Goal: Task Accomplishment & Management: Manage account settings

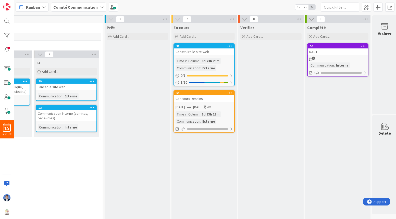
scroll to position [0, 221]
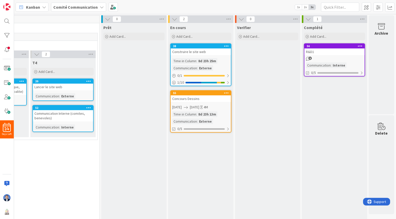
click at [75, 7] on b "Comité Communication" at bounding box center [75, 7] width 44 height 5
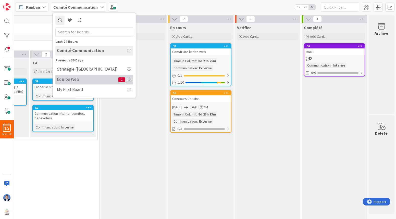
click at [85, 78] on h4 "Équipe Web" at bounding box center [87, 79] width 61 height 5
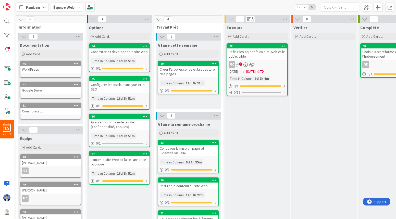
click at [267, 55] on div "Définir les objectifs du site Web et le public cible" at bounding box center [257, 53] width 60 height 11
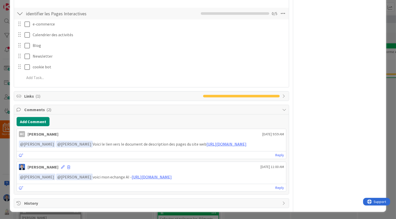
scroll to position [277, 0]
click at [206, 146] on link "https://docs.google.com/spreadsheets/d/1ZtmWnUC7y9pvJ5bat1HUETS1EjXRSh47/edit?u…" at bounding box center [226, 143] width 40 height 5
click at [276, 157] on link "Reply" at bounding box center [279, 155] width 9 height 6
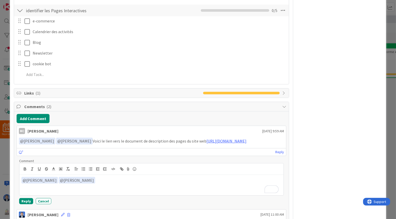
click at [56, 187] on div "﻿ @ Guillaume Edger ﻿ ﻿ @ Marie Charles ﻿" at bounding box center [151, 185] width 264 height 20
click at [56, 184] on p "﻿ @ Guillaume Edger ﻿ ﻿ @ Marie Charles ﻿" at bounding box center [151, 180] width 260 height 7
click at [56, 184] on p "﻿ @ Marie Charles ﻿" at bounding box center [151, 180] width 260 height 7
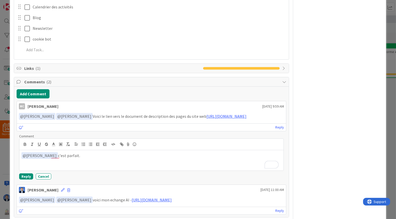
scroll to position [304, 0]
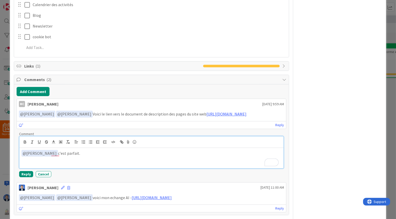
click at [88, 157] on p "﻿ @ Marie Charles ﻿ c'est parfait." at bounding box center [151, 153] width 260 height 7
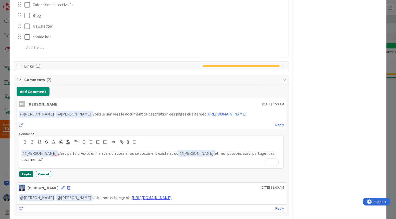
click at [25, 177] on button "Reply" at bounding box center [26, 174] width 14 height 6
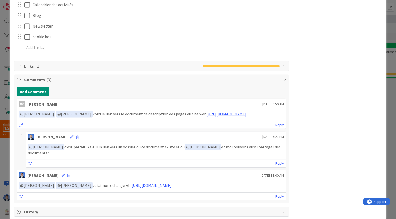
click at [7, 155] on div "ID 28 Équipe Web En cours Title 52 / 128 Définir les objectifs du site Web et l…" at bounding box center [198, 109] width 396 height 219
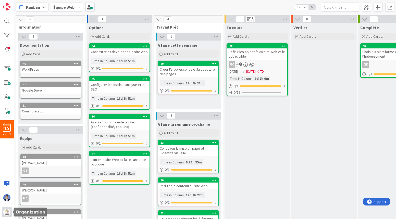
click at [9, 214] on img at bounding box center [6, 212] width 7 height 7
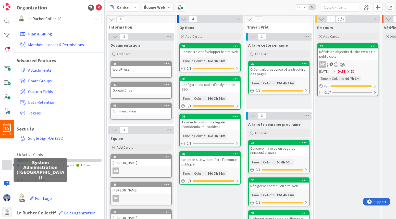
click at [5, 168] on div at bounding box center [7, 165] width 10 height 10
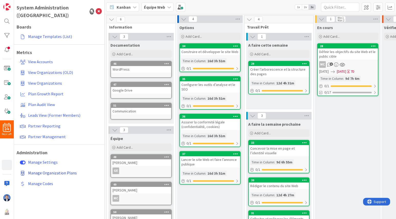
click at [57, 170] on span "Manage Organization Plans" at bounding box center [52, 172] width 49 height 5
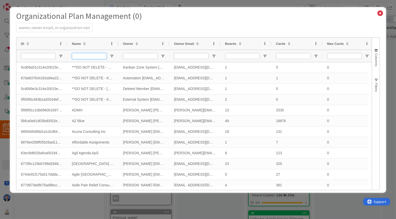
click at [95, 55] on input "Name Filter Input" at bounding box center [89, 56] width 35 height 6
type input "le ruch"
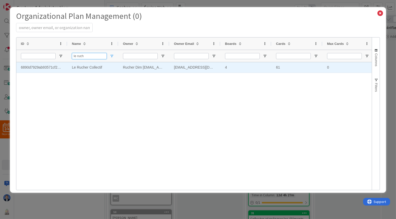
select select "EN"
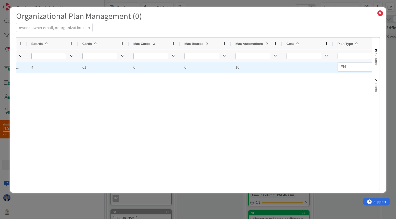
type input "le ruch"
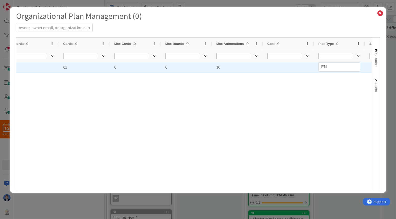
scroll to position [0, 0]
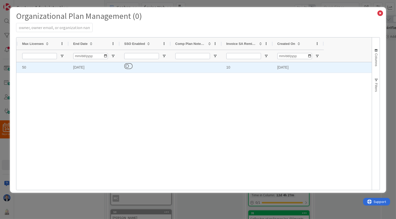
select select "3"
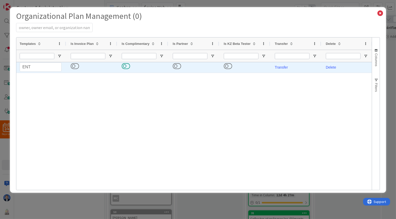
click at [125, 67] on button at bounding box center [126, 66] width 8 height 7
select select "3"
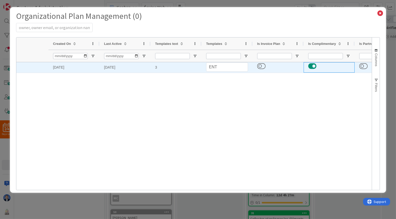
select select "3"
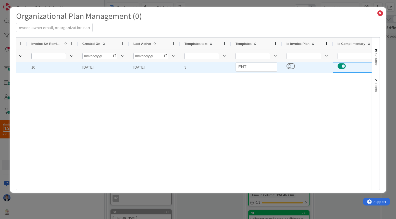
select select "3"
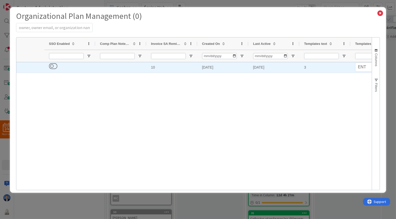
select select "3"
select select "EN"
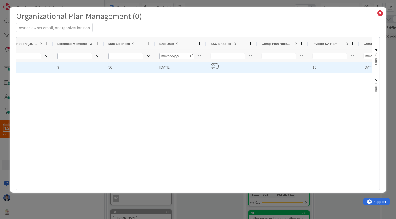
select select "EN"
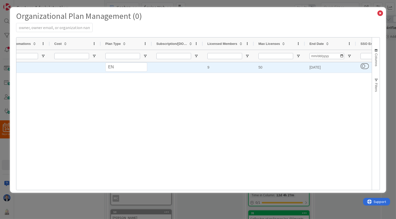
select select "EN"
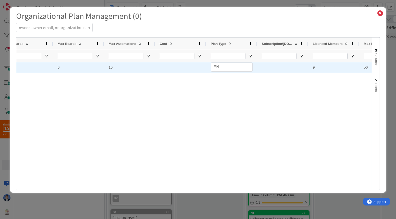
select select "EN"
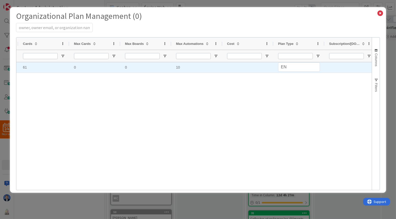
select select "EN"
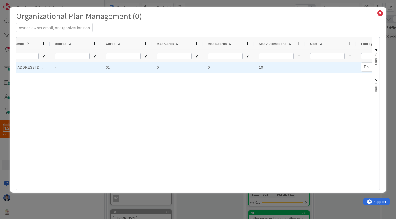
select select "EN"
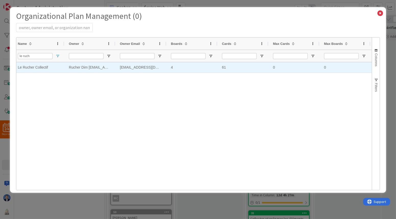
select select "EN"
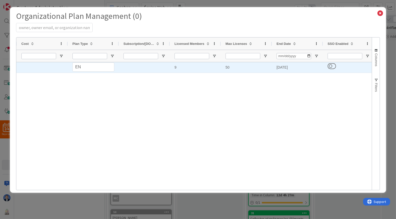
click at [229, 67] on div "50" at bounding box center [246, 67] width 51 height 10
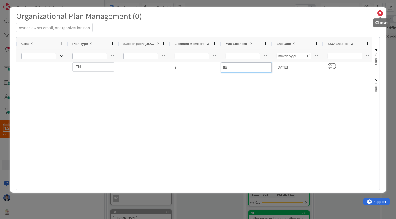
click at [380, 13] on icon at bounding box center [380, 13] width 7 height 7
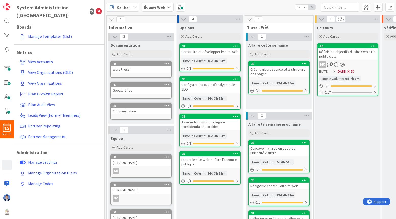
click at [44, 170] on span "Manage Organization Plans" at bounding box center [52, 172] width 49 height 5
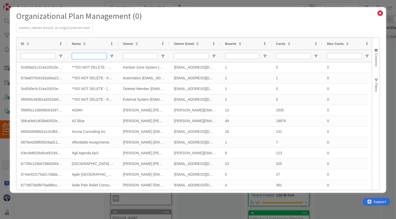
click at [96, 56] on input "Name Filter Input" at bounding box center [89, 56] width 35 height 6
type input "le ruch"
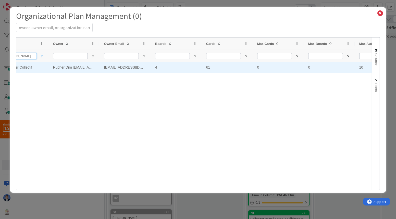
select select "EN"
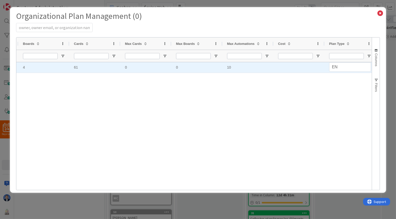
type input "le ruch"
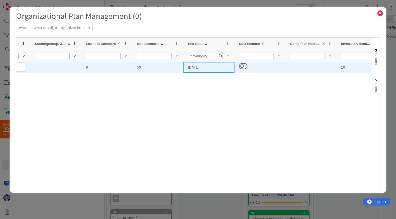
click at [194, 68] on div "09/04/2025" at bounding box center [208, 67] width 51 height 10
select select "EN"
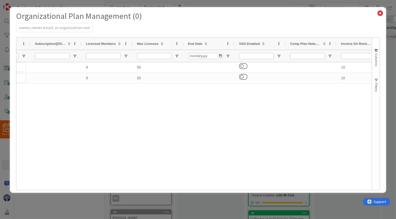
select select "EN"
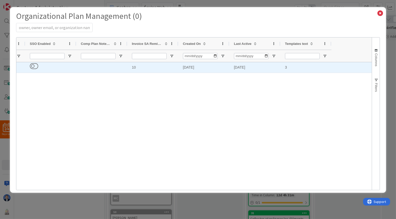
select select "3"
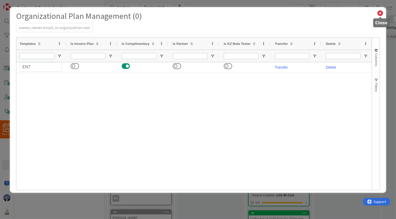
click at [381, 13] on icon at bounding box center [380, 13] width 7 height 7
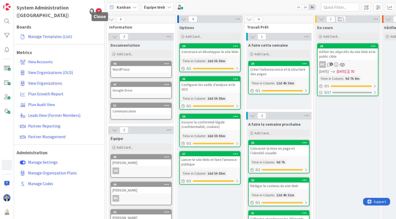
click at [98, 8] on icon at bounding box center [99, 11] width 6 height 6
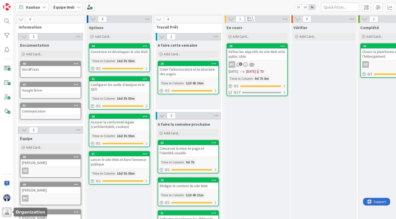
click at [4, 212] on img at bounding box center [6, 212] width 7 height 7
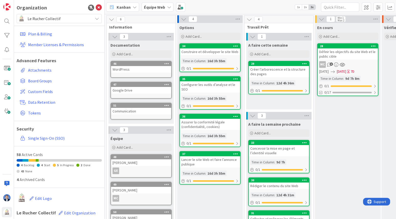
click at [63, 20] on span "Le Rucher Collectif" at bounding box center [59, 18] width 63 height 7
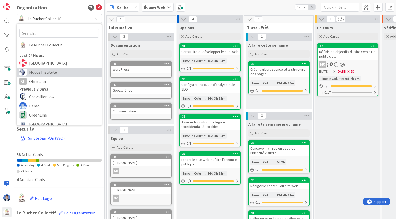
click at [54, 72] on span "Modus Institute" at bounding box center [64, 72] width 70 height 8
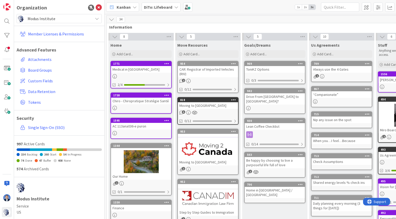
click at [161, 10] on div "DiTo: Lifeboard" at bounding box center [160, 7] width 39 height 9
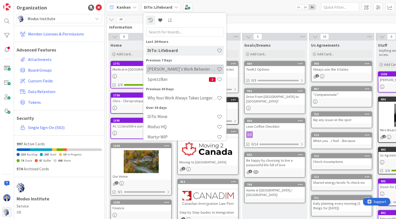
click at [180, 70] on h4 "[PERSON_NAME]'s Work Behavior Decoder" at bounding box center [181, 69] width 69 height 5
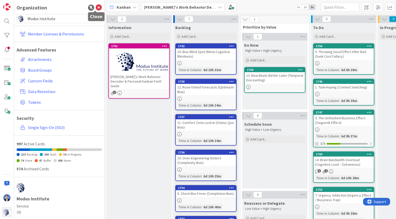
click at [96, 9] on icon at bounding box center [99, 8] width 6 height 6
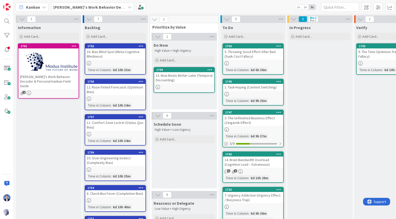
click at [99, 9] on span "[PERSON_NAME]'s Work Behavior Decoder" at bounding box center [89, 7] width 72 height 6
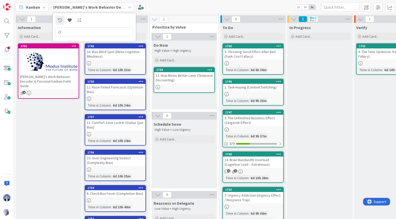
type input "c"
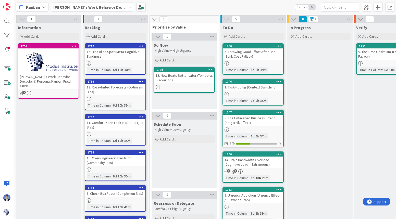
click at [86, 7] on b "[PERSON_NAME]'s Work Behavior Decoder" at bounding box center [92, 7] width 78 height 5
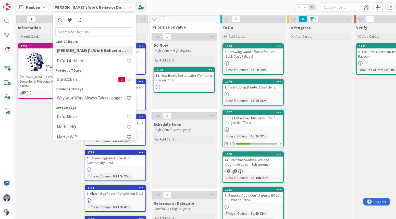
click at [89, 33] on input "text" at bounding box center [94, 31] width 78 height 9
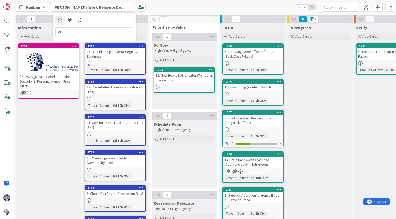
type input "c"
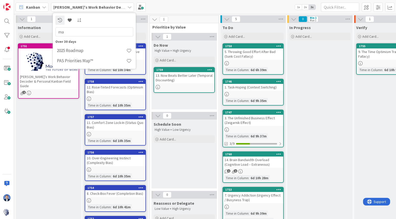
type input "m"
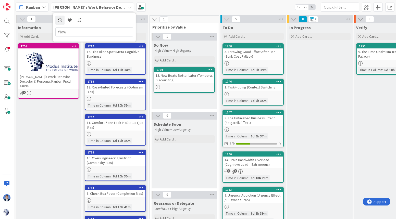
click at [78, 30] on input "flow" at bounding box center [94, 31] width 78 height 9
type input "f"
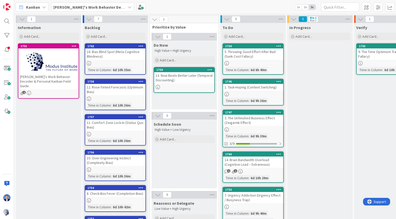
click at [90, 1] on div "Kanban [PERSON_NAME]'s Work Behavior Decoder 1x 2x 3x" at bounding box center [205, 7] width 382 height 14
click at [88, 6] on b "[PERSON_NAME]'s Work Behavior Decoder" at bounding box center [92, 7] width 78 height 5
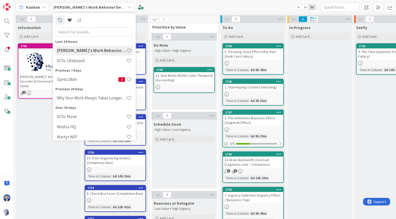
click at [82, 33] on input "text" at bounding box center [94, 31] width 78 height 9
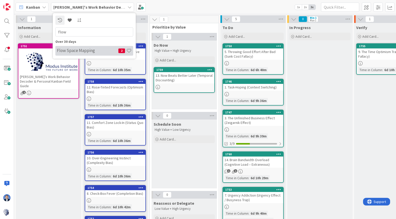
type input "flow"
click at [77, 51] on h4 "Flow Space Mapping" at bounding box center [87, 50] width 61 height 5
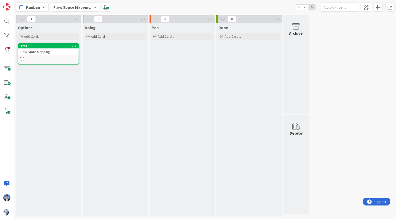
click at [61, 52] on div "Flow State Mapping" at bounding box center [48, 51] width 60 height 7
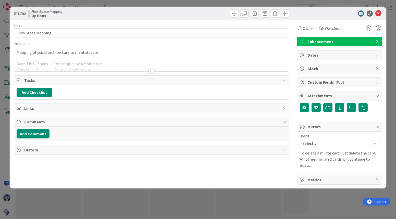
click at [100, 56] on div "Mapping physical architecture to mental state Deep Think Zones → Contemplative …" at bounding box center [151, 58] width 275 height 25
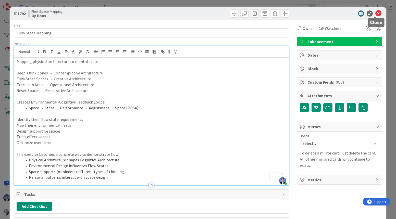
click at [376, 14] on icon at bounding box center [378, 13] width 6 height 6
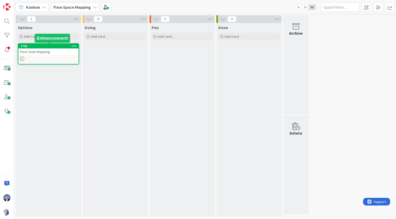
click at [48, 47] on div "1792" at bounding box center [50, 46] width 58 height 4
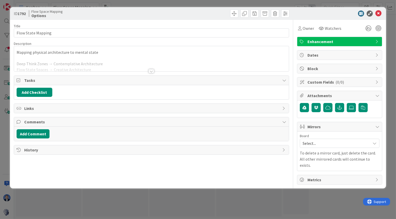
click at [173, 60] on div at bounding box center [151, 64] width 275 height 13
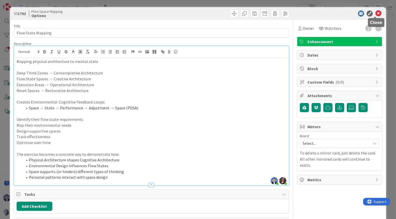
click at [375, 14] on icon at bounding box center [378, 13] width 6 height 6
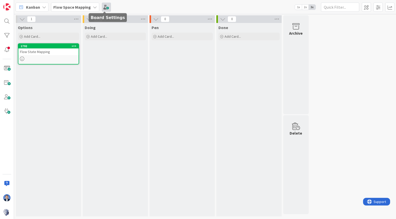
click at [106, 8] on span at bounding box center [106, 7] width 9 height 9
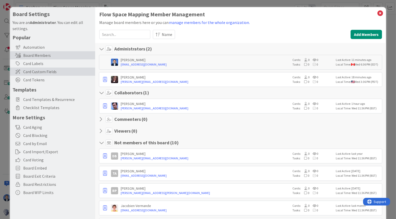
click at [54, 72] on span "Card Custom Fields" at bounding box center [57, 72] width 69 height 6
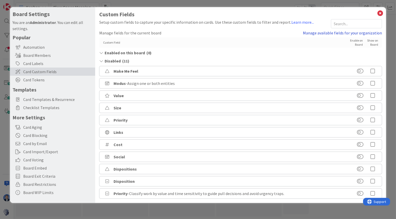
click at [325, 33] on link "Manage available fields for your organization" at bounding box center [342, 33] width 79 height 6
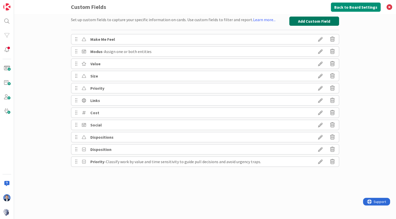
click at [295, 22] on button "Add Custom Field" at bounding box center [314, 21] width 50 height 9
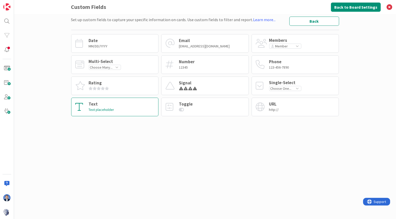
click at [137, 107] on div "Text Text placeholder" at bounding box center [114, 107] width 87 height 19
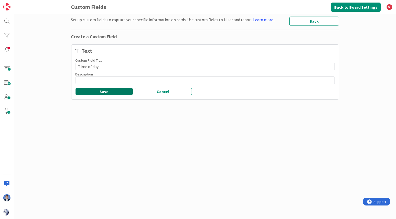
type input "Time of day"
click at [124, 92] on button "Save" at bounding box center [103, 92] width 57 height 8
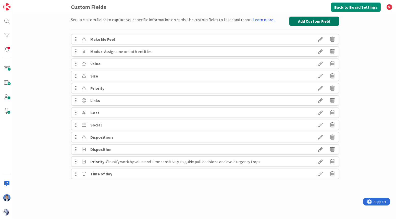
click at [307, 20] on button "Add Custom Field" at bounding box center [314, 21] width 50 height 9
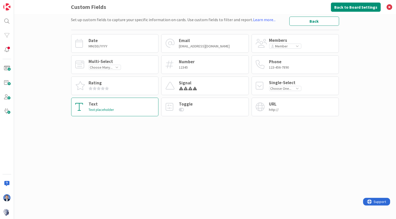
click at [122, 109] on div "Text Text placeholder" at bounding box center [114, 107] width 87 height 19
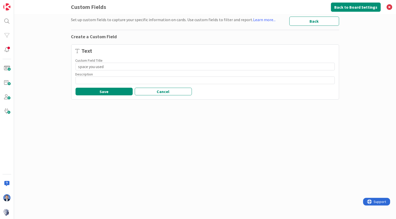
click at [79, 67] on input "space you used" at bounding box center [204, 67] width 259 height 8
click at [91, 67] on input "Space you used" at bounding box center [204, 67] width 259 height 8
type input "Space Used"
click at [105, 92] on button "Save" at bounding box center [103, 92] width 57 height 8
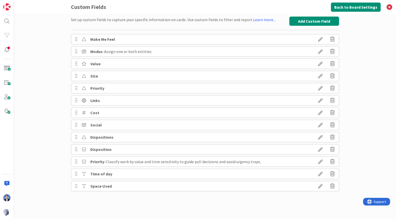
click at [321, 173] on icon at bounding box center [320, 174] width 14 height 9
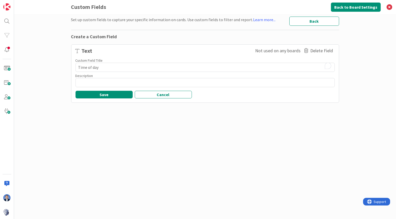
click at [92, 67] on textarea "Time of day" at bounding box center [204, 67] width 259 height 9
type textarea "x"
type textarea "Time of ay"
type textarea "x"
type textarea "Time of Day"
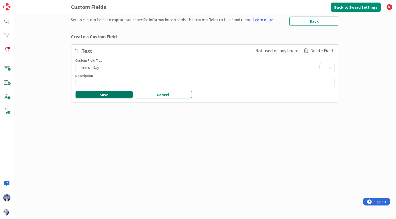
click at [102, 95] on button "Save" at bounding box center [103, 95] width 57 height 8
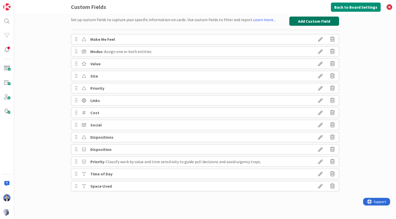
click at [317, 24] on button "Add Custom Field" at bounding box center [314, 21] width 50 height 9
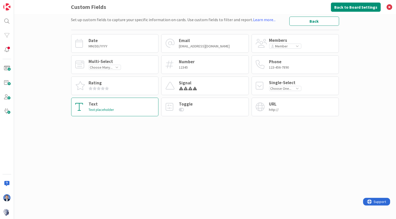
click at [127, 99] on div "Text Text placeholder" at bounding box center [114, 107] width 87 height 19
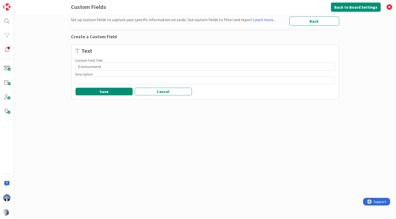
type input "Environment"
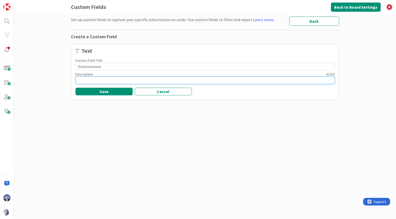
click at [104, 79] on input at bounding box center [204, 80] width 259 height 8
paste input "Environmental factors (light, noise, air quality)"
type input "Environmental factors (light, noise, air quality)"
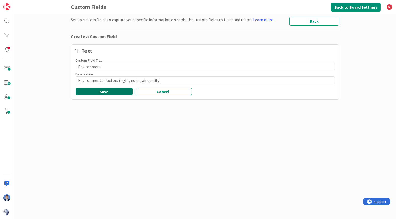
click at [111, 91] on button "Save" at bounding box center [103, 92] width 57 height 8
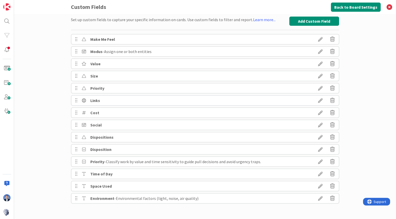
click at [103, 187] on b "Space Used" at bounding box center [100, 186] width 21 height 5
click at [318, 186] on icon at bounding box center [320, 186] width 14 height 9
type textarea "x"
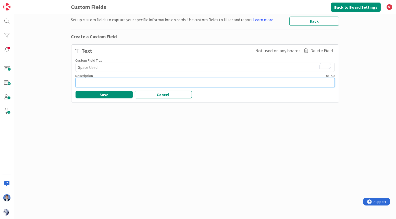
click at [107, 83] on textarea at bounding box center [204, 82] width 259 height 9
paste textarea "Which space you used"
type textarea "Which space you used"
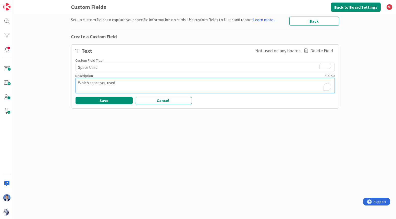
type textarea "x"
type textarea "Which space you used"
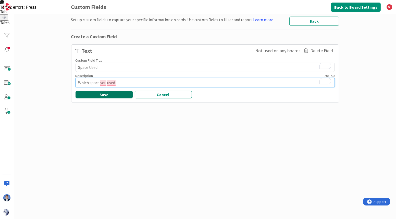
type textarea "x"
type textarea "Which space you used"
drag, startPoint x: 117, startPoint y: 94, endPoint x: 119, endPoint y: 85, distance: 10.0
click at [119, 85] on div "Text Not used on any boards Delete Field Custom Field Title 10 / 25 Space Used …" at bounding box center [204, 72] width 259 height 52
click at [120, 85] on textarea "Which space you used" at bounding box center [204, 82] width 259 height 9
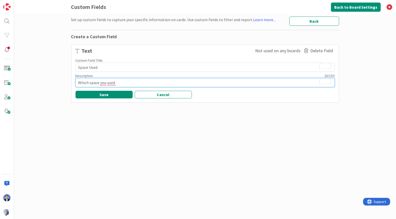
type textarea "x"
type textarea "Which space you used?"
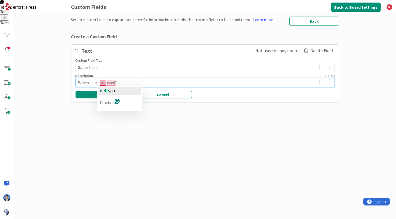
click at [102, 89] on span "did" at bounding box center [103, 91] width 6 height 4
type textarea "x"
type textarea "Which space did you used?"
click at [117, 83] on textarea "Which space did you used?" at bounding box center [204, 82] width 259 height 9
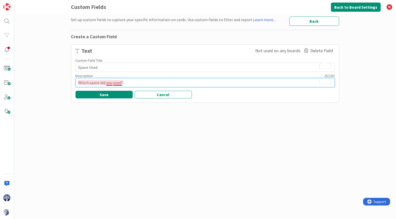
click at [121, 83] on textarea "Which space did you used?" at bounding box center [204, 82] width 259 height 9
type textarea "x"
type textarea "Which space did you use?"
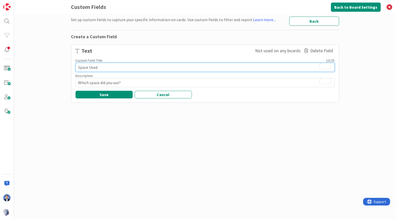
click at [94, 67] on textarea "Space Used" at bounding box center [204, 67] width 259 height 9
type textarea "x"
type textarea "Space"
type textarea "x"
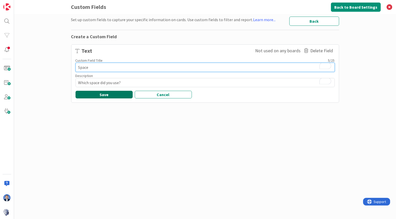
type textarea "Space"
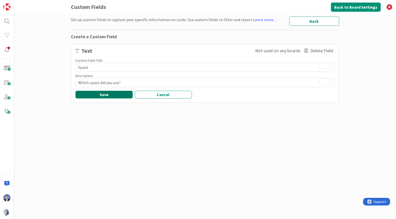
click at [103, 95] on button "Save" at bounding box center [103, 95] width 57 height 8
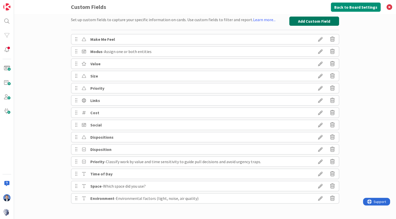
click at [307, 22] on button "Add Custom Field" at bounding box center [314, 21] width 50 height 9
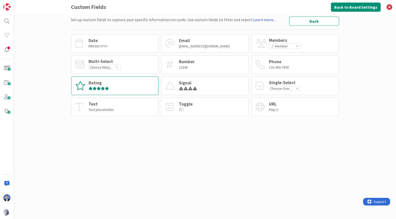
click at [125, 87] on div "Rating" at bounding box center [114, 85] width 87 height 19
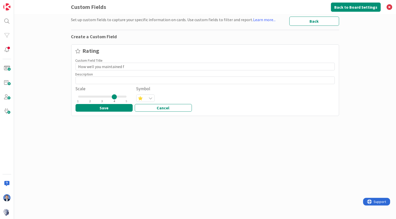
type input "How well you maintained f"
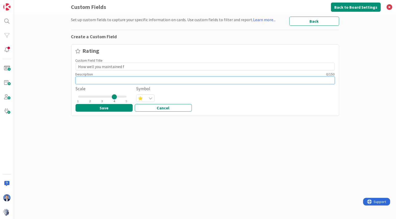
click at [96, 80] on input at bounding box center [204, 80] width 259 height 8
paste input "How well you maintained focus"
type input "How well you maintained focus"
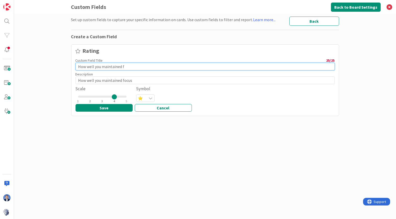
click at [93, 69] on input "How well you maintained f" at bounding box center [204, 67] width 259 height 8
type input "Focus"
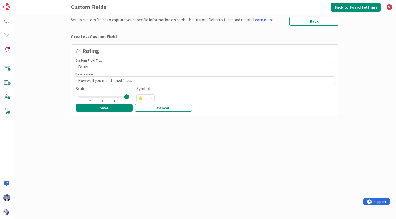
drag, startPoint x: 114, startPoint y: 96, endPoint x: 125, endPoint y: 96, distance: 11.5
click at [125, 96] on div at bounding box center [126, 96] width 5 height 5
click at [150, 97] on icon at bounding box center [151, 98] width 4 height 4
click at [149, 98] on icon at bounding box center [151, 98] width 4 height 4
click at [112, 110] on button "Save" at bounding box center [103, 108] width 57 height 8
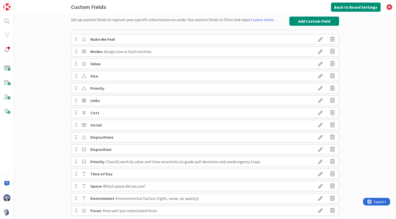
scroll to position [9, 0]
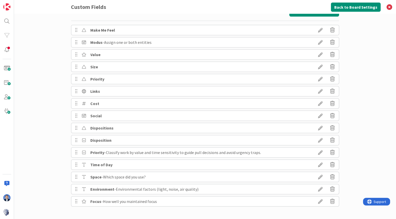
click at [320, 200] on icon at bounding box center [320, 201] width 14 height 9
type textarea "x"
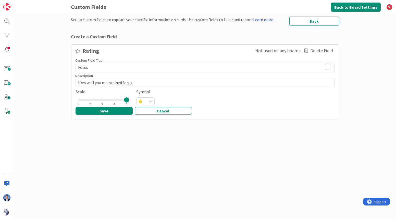
scroll to position [0, 0]
click at [149, 100] on icon at bounding box center [151, 101] width 4 height 4
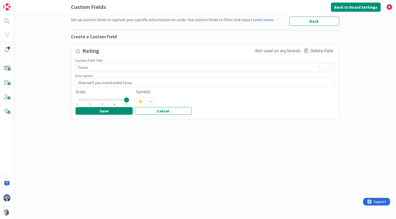
click at [150, 102] on icon at bounding box center [151, 101] width 4 height 4
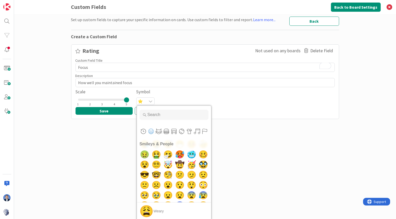
scroll to position [199, 0]
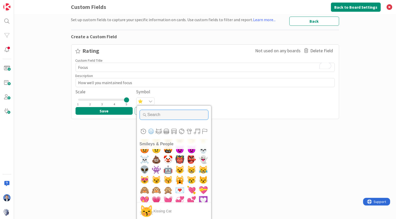
click at [154, 113] on input "Type to search for an emoji" at bounding box center [173, 115] width 69 height 10
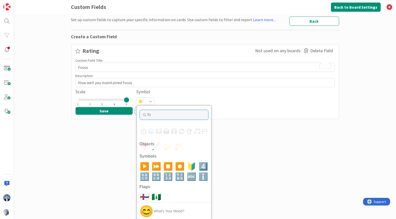
scroll to position [0, 0]
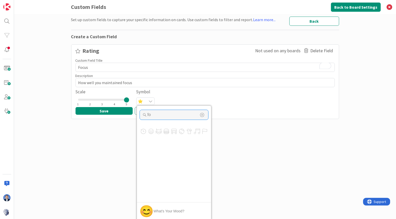
type input "f"
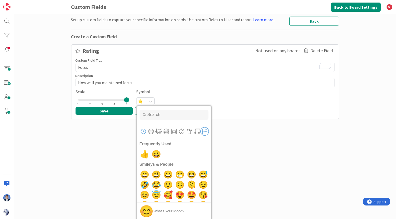
click at [202, 129] on button "Flags" at bounding box center [205, 131] width 8 height 8
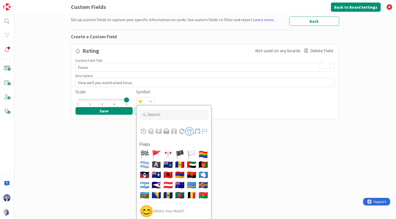
click at [186, 133] on button "Objects" at bounding box center [189, 131] width 8 height 8
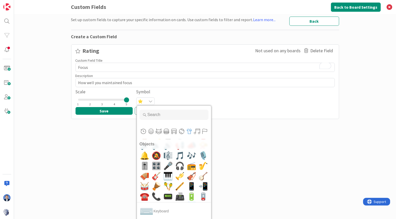
scroll to position [2206, 0]
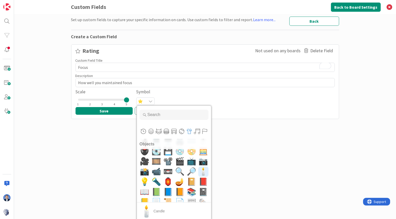
click at [197, 171] on span "🕯️" at bounding box center [203, 171] width 12 height 10
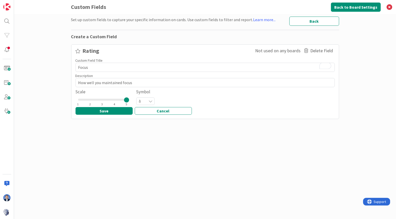
click at [115, 107] on div "Rating Not used on any boards Delete Field Custom Field Title 5 / 25 Focus Desc…" at bounding box center [204, 80] width 259 height 68
click at [115, 109] on button "Save" at bounding box center [103, 111] width 57 height 8
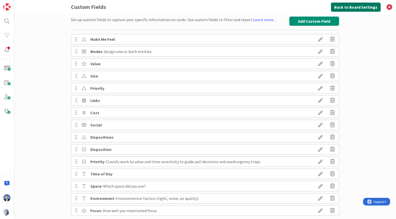
click at [351, 9] on button "Back to Board Settings" at bounding box center [356, 7] width 50 height 9
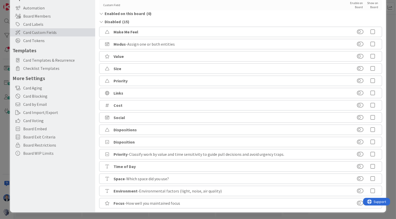
click at [368, 166] on icon at bounding box center [372, 166] width 10 height 5
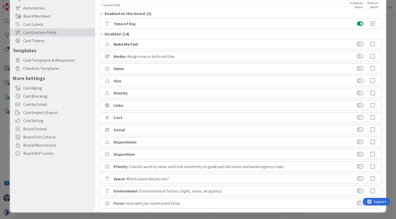
click at [369, 178] on icon at bounding box center [372, 178] width 10 height 5
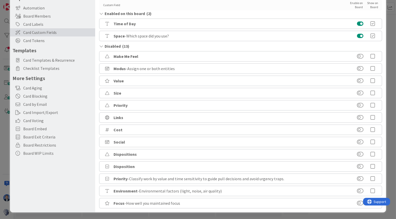
click at [369, 189] on icon at bounding box center [372, 190] width 10 height 5
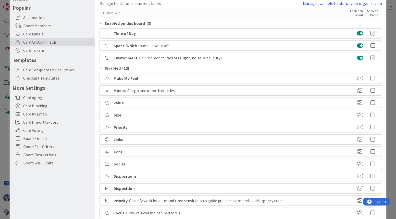
scroll to position [30, 0]
click at [369, 212] on icon at bounding box center [372, 212] width 10 height 5
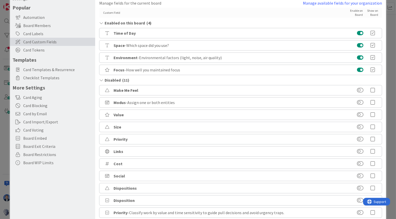
scroll to position [0, 0]
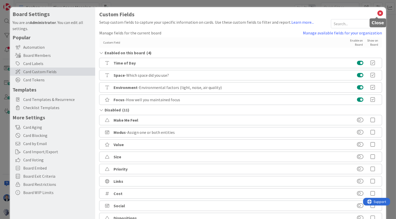
click at [377, 14] on icon at bounding box center [380, 13] width 7 height 7
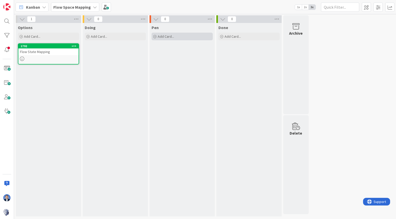
click at [198, 37] on div "Add Card..." at bounding box center [181, 37] width 61 height 8
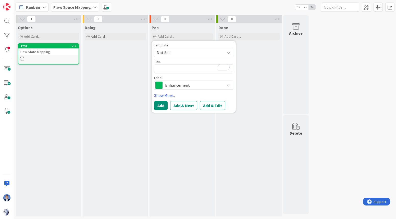
type textarea "x"
type textarea "T"
type textarea "x"
type textarea "Ta"
type textarea "x"
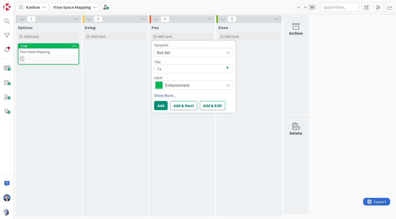
type textarea "Tas"
type textarea "x"
type textarea "Task"
type textarea "x"
type textarea "Task"
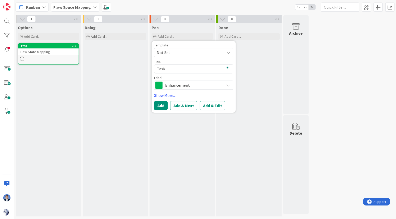
type textarea "x"
type textarea "Task 1"
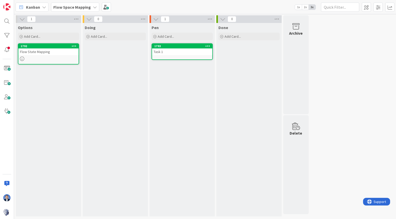
click at [187, 54] on div "Task 1" at bounding box center [182, 51] width 60 height 7
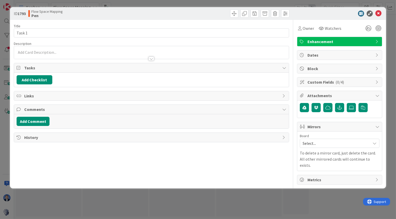
click at [332, 82] on span "Custom Fields ( 0/4 )" at bounding box center [339, 82] width 65 height 6
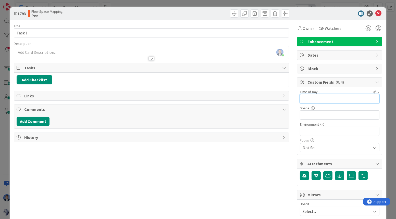
click at [320, 99] on input "text" at bounding box center [340, 98] width 80 height 9
type input "noon"
click at [316, 111] on input "text" at bounding box center [340, 114] width 80 height 9
type input "office"
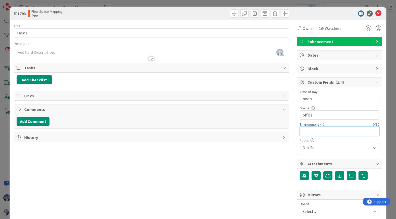
click at [315, 128] on input "text" at bounding box center [340, 131] width 80 height 9
type input "l"
type input "bright and noisy"
click at [316, 147] on span "Not Set" at bounding box center [336, 147] width 68 height 7
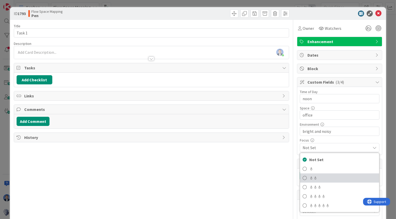
click at [315, 175] on link "🕯 🕯" at bounding box center [339, 177] width 79 height 9
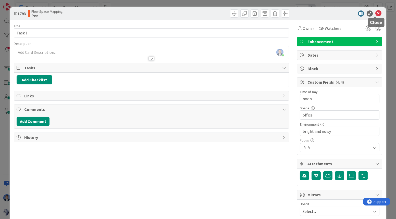
click at [375, 14] on icon at bounding box center [378, 13] width 6 height 6
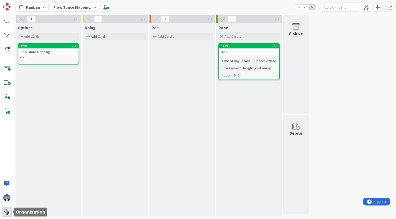
click at [8, 211] on img at bounding box center [6, 212] width 7 height 7
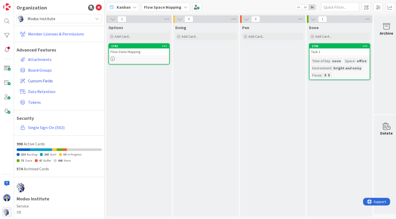
click at [45, 80] on span "Custom Fields" at bounding box center [64, 81] width 72 height 6
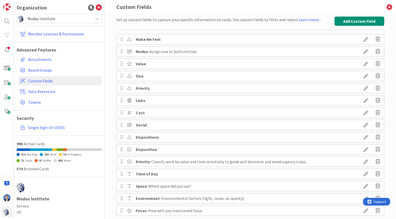
click at [364, 211] on icon at bounding box center [365, 210] width 14 height 9
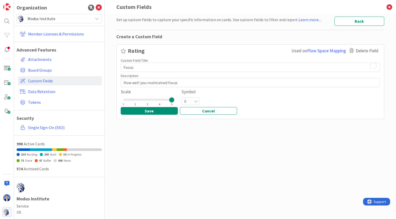
click at [196, 102] on icon at bounding box center [196, 101] width 4 height 4
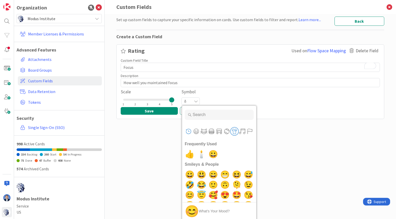
click at [230, 131] on button "Objects" at bounding box center [234, 131] width 8 height 8
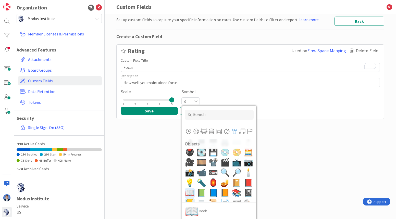
scroll to position [2221, 0]
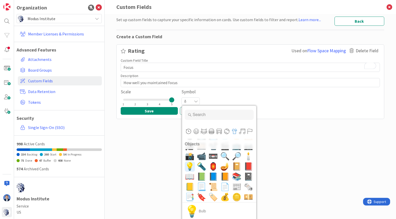
click at [188, 167] on span "💡" at bounding box center [190, 166] width 12 height 10
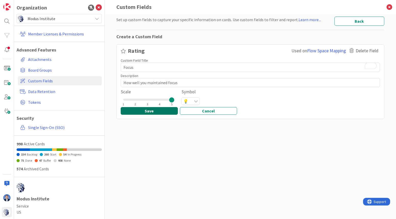
click at [160, 112] on button "Save" at bounding box center [149, 111] width 57 height 8
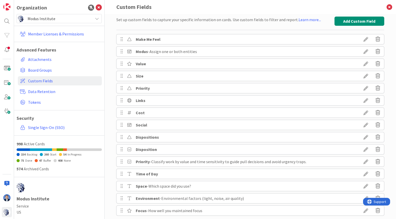
scroll to position [9, 0]
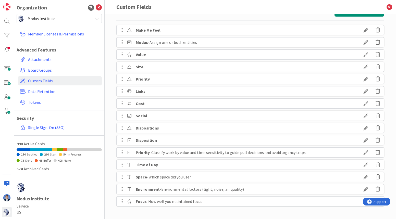
click at [375, 165] on icon at bounding box center [377, 164] width 5 height 9
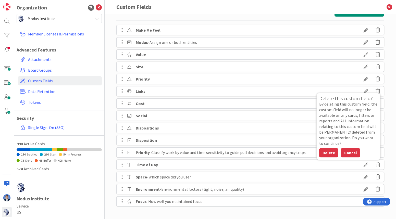
click at [348, 156] on button "Cancel" at bounding box center [350, 152] width 19 height 9
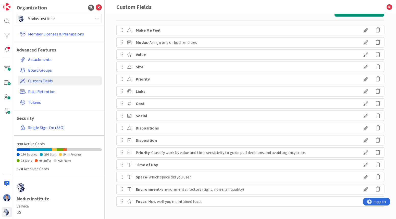
click at [156, 164] on div "Time of Day Delete this custom field? By deleting this custom field, the custom…" at bounding box center [250, 165] width 268 height 10
copy div "Time of Day"
click at [375, 163] on icon at bounding box center [377, 164] width 5 height 9
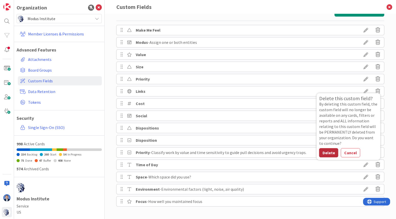
click at [327, 153] on button "Delete" at bounding box center [328, 152] width 19 height 9
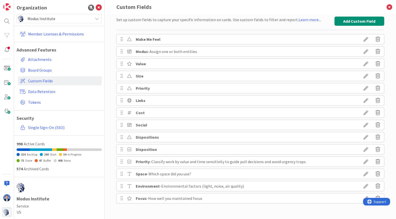
scroll to position [0, 0]
click at [363, 20] on button "Add Custom Field" at bounding box center [359, 21] width 50 height 9
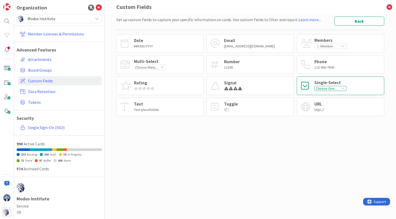
click at [333, 89] on div "Choose One..." at bounding box center [330, 88] width 32 height 5
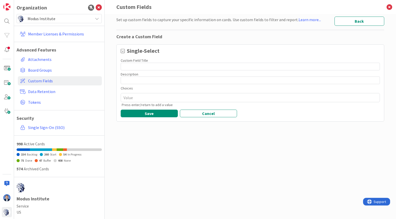
type textarea "x"
type input "Time of Day"
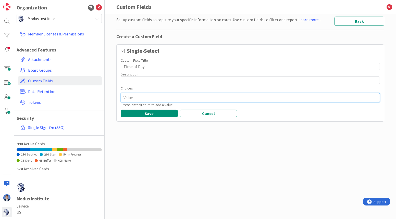
click at [160, 98] on textarea at bounding box center [250, 97] width 259 height 9
paste textarea "Morning (6:00 AM – 11:59 AM)"
type textarea "x"
type textarea "Morning (6:00 AM – 11:59 AM)"
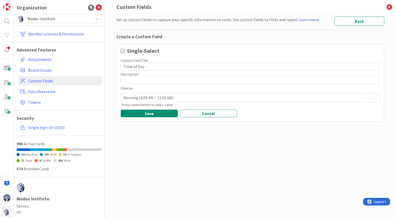
type textarea "x"
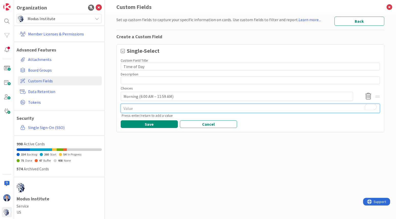
paste textarea "Afternoon (12:00 PM – 5:59 PM)"
type textarea "x"
type textarea "Afternoon (12:00 PM – 5:59 PM)"
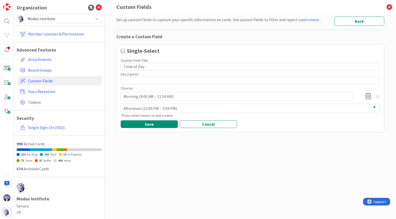
type textarea "x"
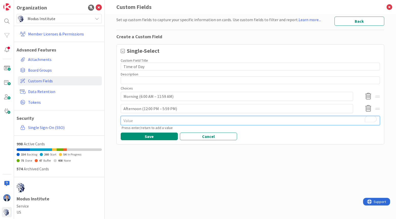
paste textarea "Evening (6:00 PM – 8:59 PM)"
type textarea "x"
type textarea "Evening (6:00 PM – 8:59 PM)"
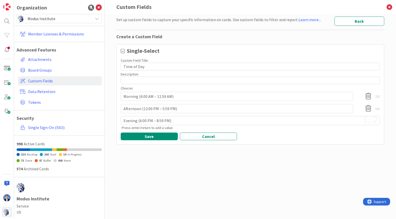
type textarea "x"
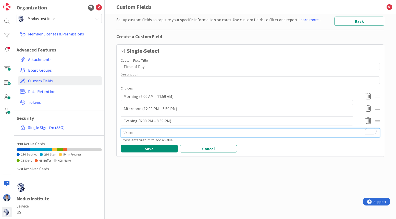
paste textarea "Night (9:00 PM – 11:59 PM)"
type textarea "x"
type textarea "Night (9:00 PM – 11:59 PM)"
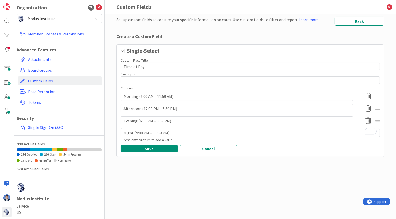
type textarea "x"
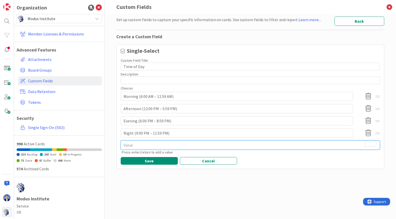
paste textarea "Late Night (12:00 AM – 2:59 AM)"
type textarea "x"
type textarea "Late Night (12:00 AM – 2:59 AM)"
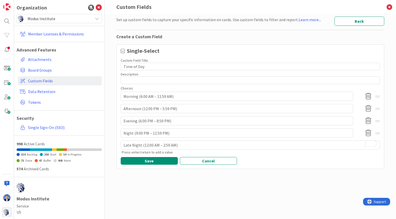
type textarea "x"
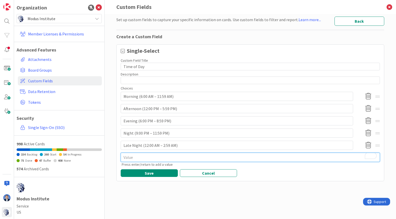
paste textarea "Early Morning (3:00 AM – 5:59 AM"
type textarea "x"
type textarea "Early Morning (3:00 AM – 5:59 AM"
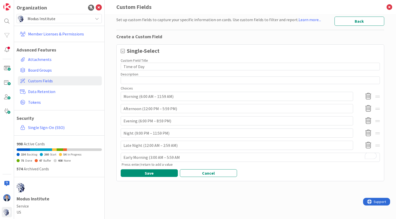
type textarea "x"
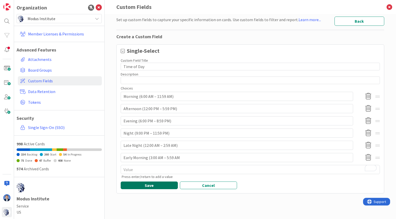
click at [165, 186] on button "Save" at bounding box center [149, 185] width 57 height 8
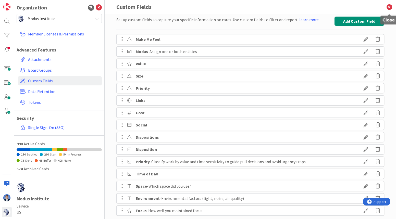
click at [389, 6] on icon at bounding box center [388, 7] width 13 height 14
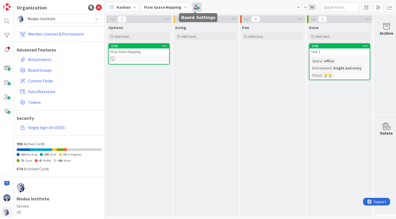
click at [197, 7] on span at bounding box center [196, 7] width 9 height 9
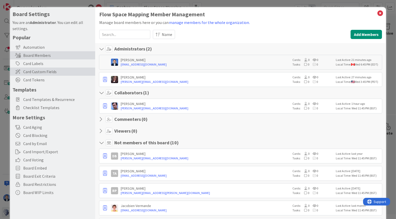
click at [48, 71] on span "Card Custom Fields" at bounding box center [57, 72] width 69 height 6
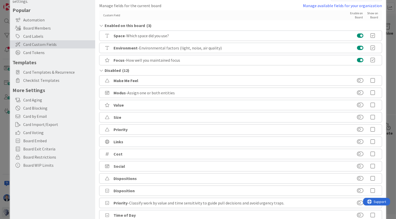
scroll to position [28, 0]
click at [369, 214] on icon at bounding box center [372, 214] width 10 height 5
